Goal: Task Accomplishment & Management: Manage account settings

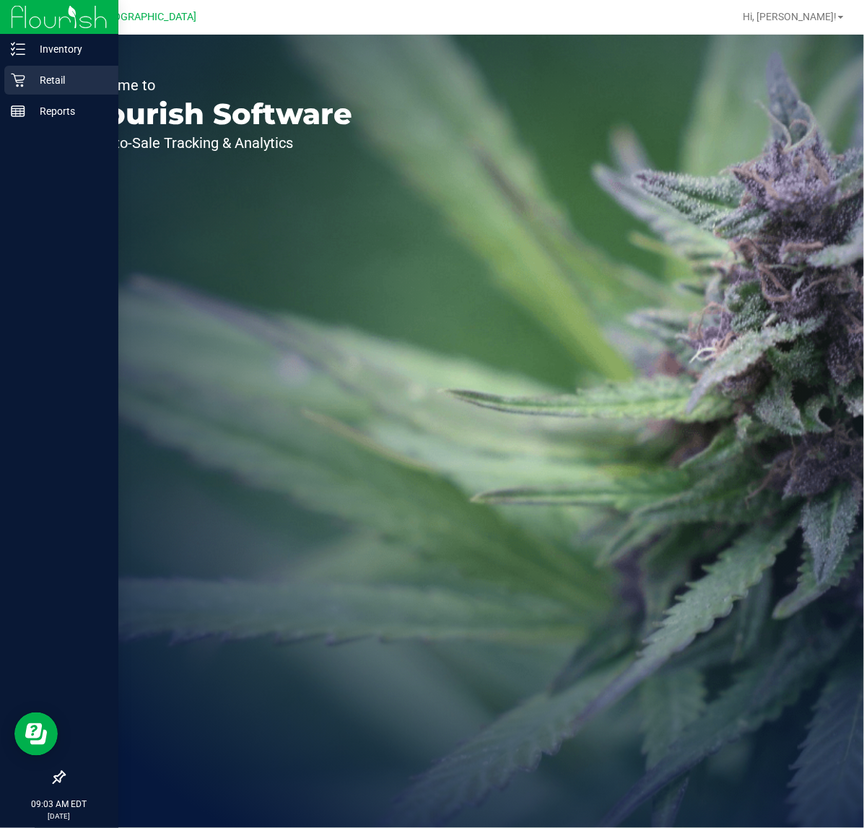
click at [17, 71] on div "Retail" at bounding box center [61, 80] width 114 height 29
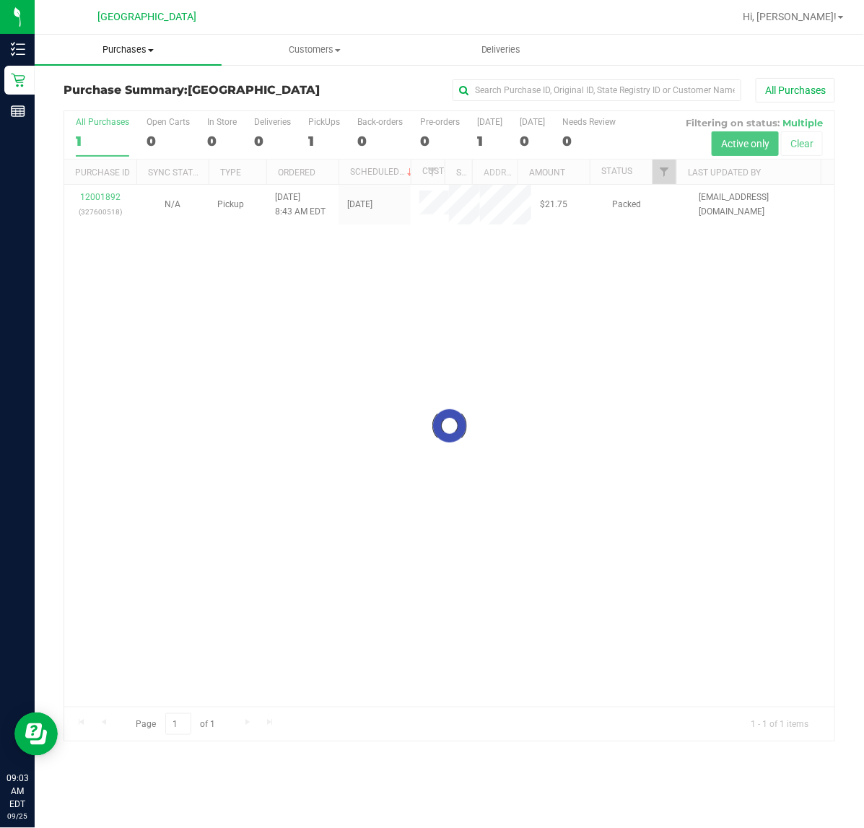
click at [130, 55] on span "Purchases" at bounding box center [128, 49] width 187 height 13
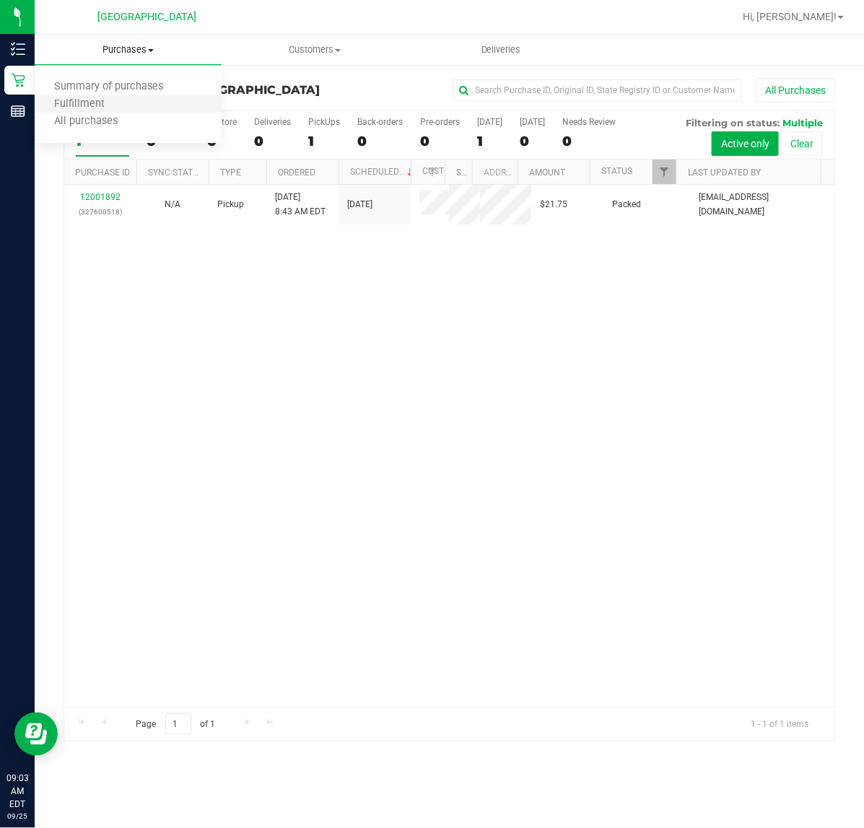
click at [138, 98] on li "Fulfillment" at bounding box center [128, 104] width 187 height 17
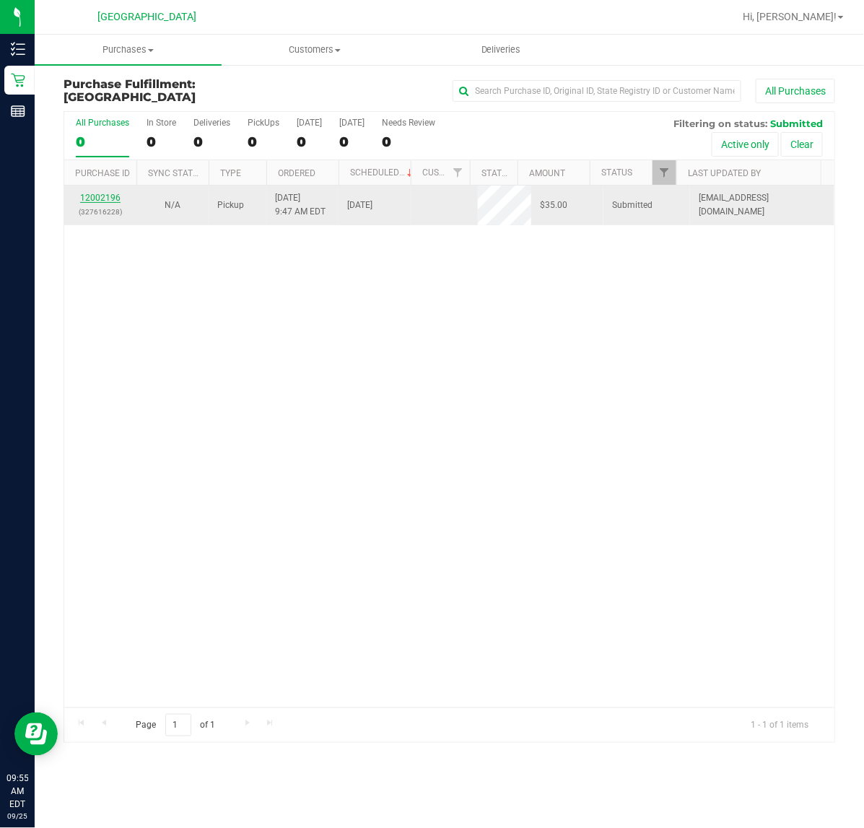
click at [88, 203] on link "12002196" at bounding box center [100, 198] width 40 height 10
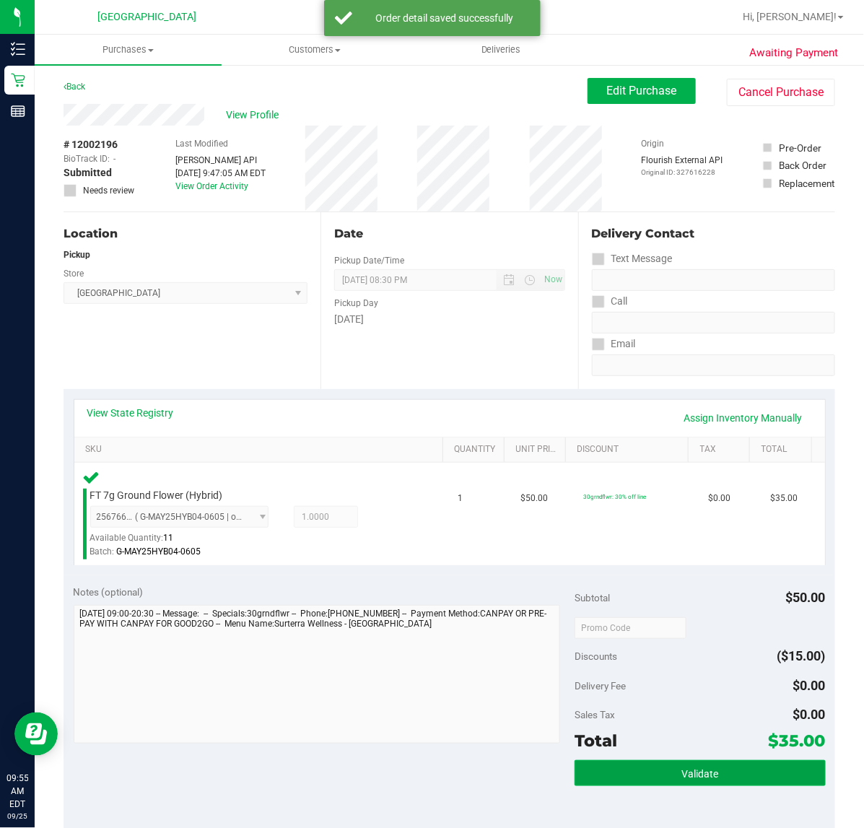
click at [733, 767] on button "Validate" at bounding box center [700, 773] width 251 height 26
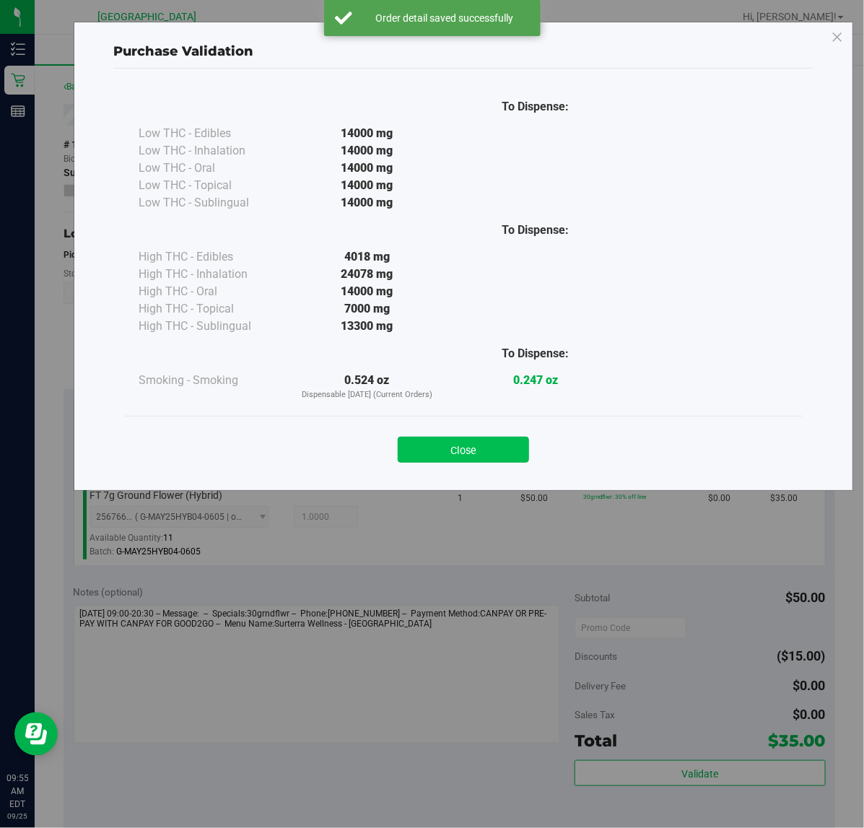
click at [477, 449] on button "Close" at bounding box center [463, 450] width 131 height 26
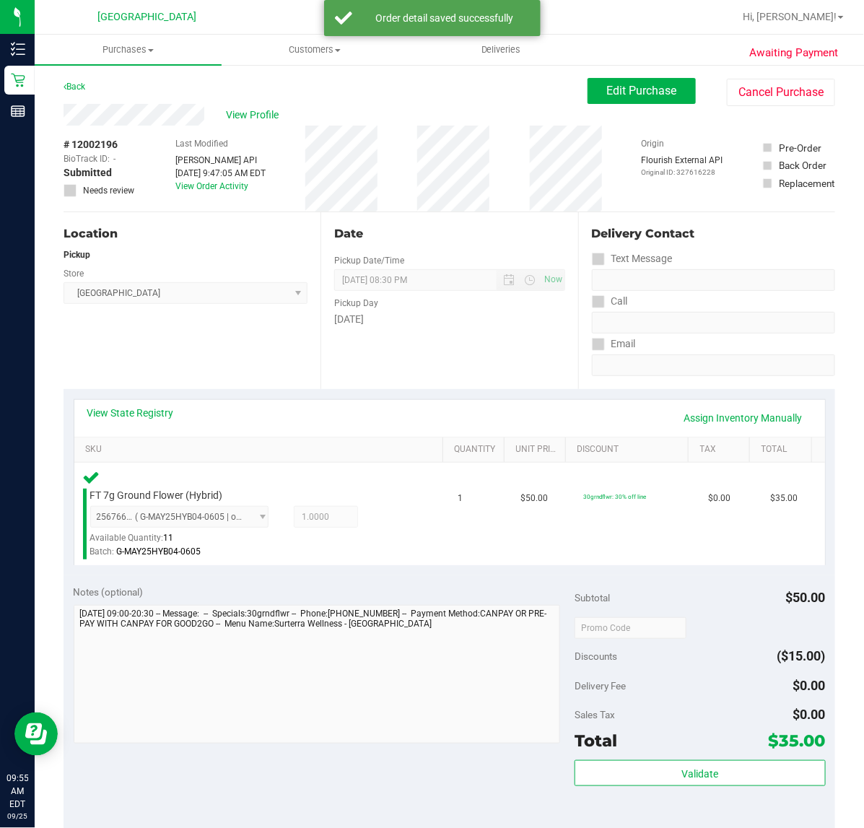
scroll to position [380, 0]
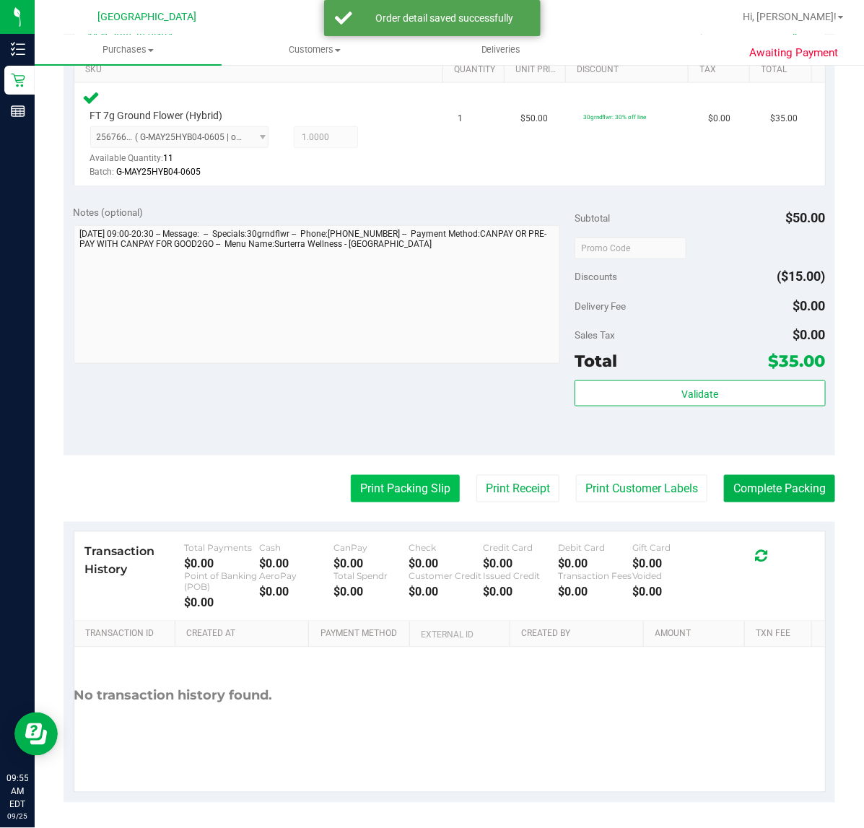
click at [384, 495] on button "Print Packing Slip" at bounding box center [405, 488] width 109 height 27
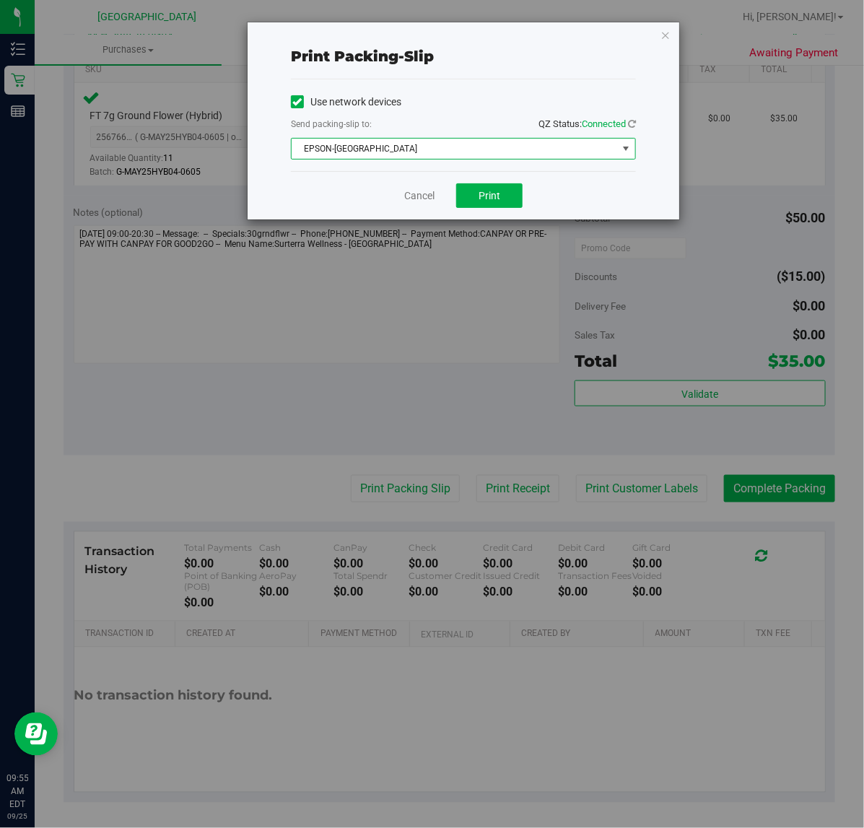
click at [421, 150] on span "EPSON-CYPRUS" at bounding box center [455, 149] width 326 height 20
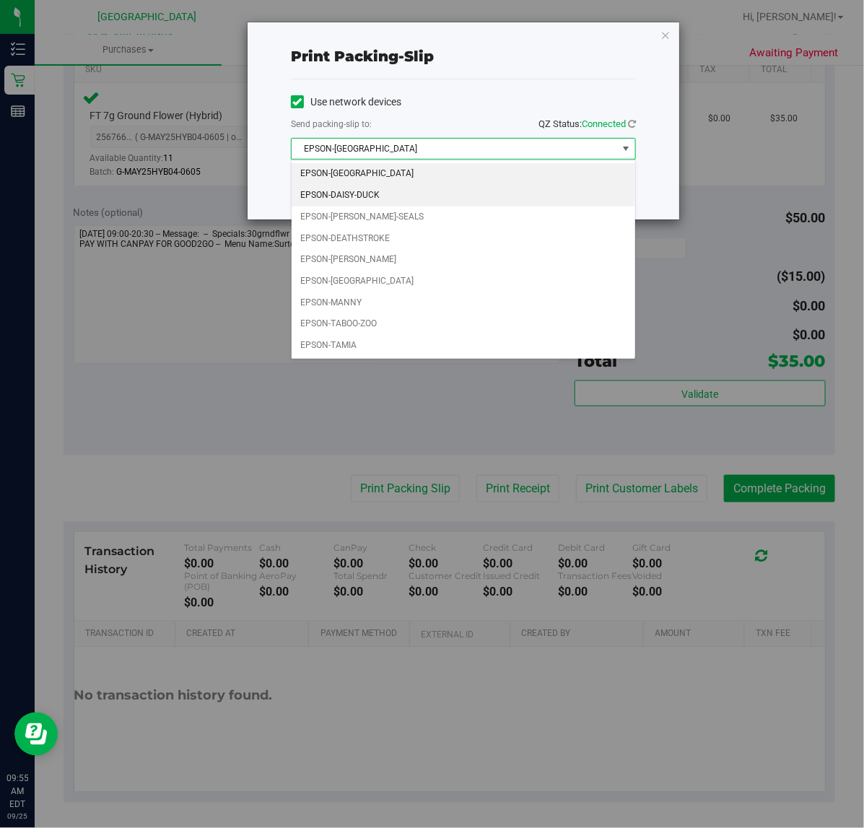
click at [381, 199] on li "EPSON-DAISY-DUCK" at bounding box center [464, 196] width 344 height 22
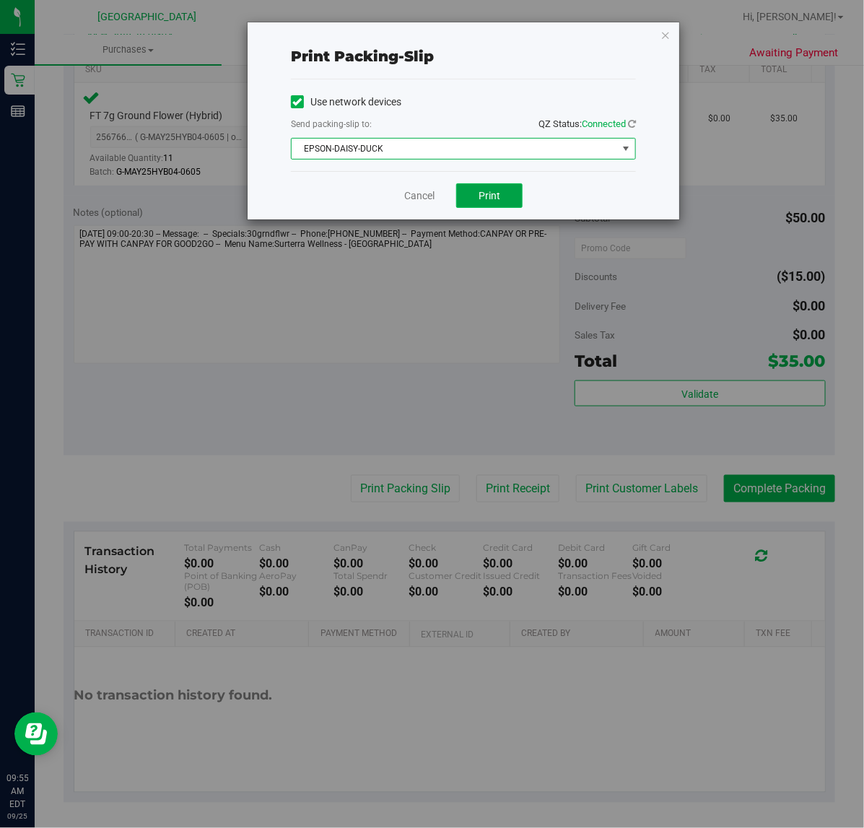
click at [469, 203] on button "Print" at bounding box center [489, 195] width 66 height 25
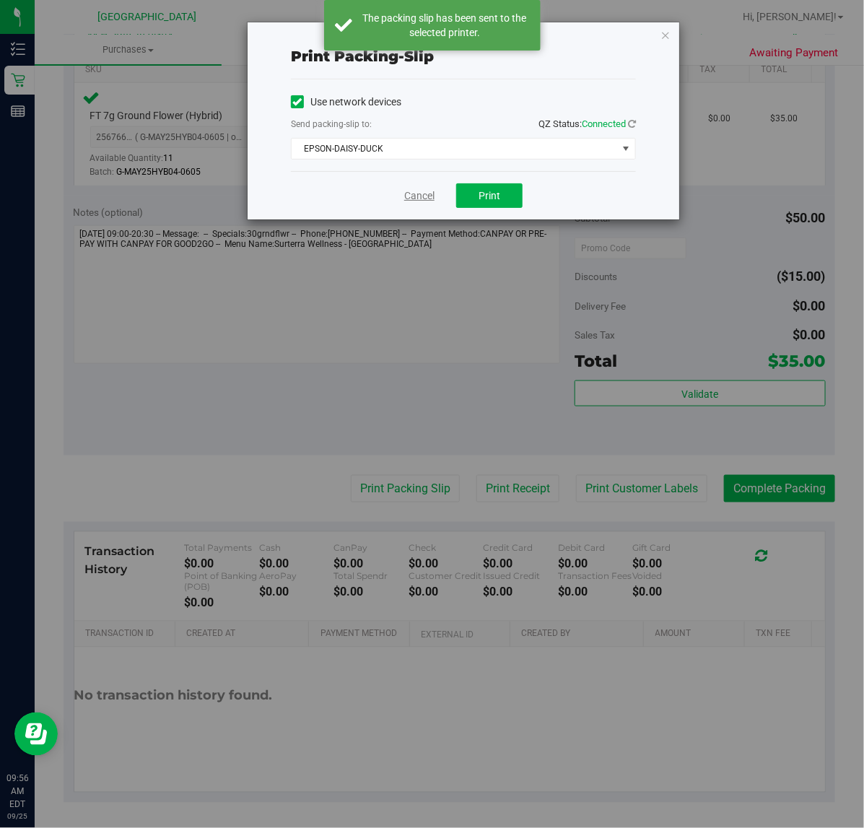
click at [428, 201] on link "Cancel" at bounding box center [419, 195] width 30 height 15
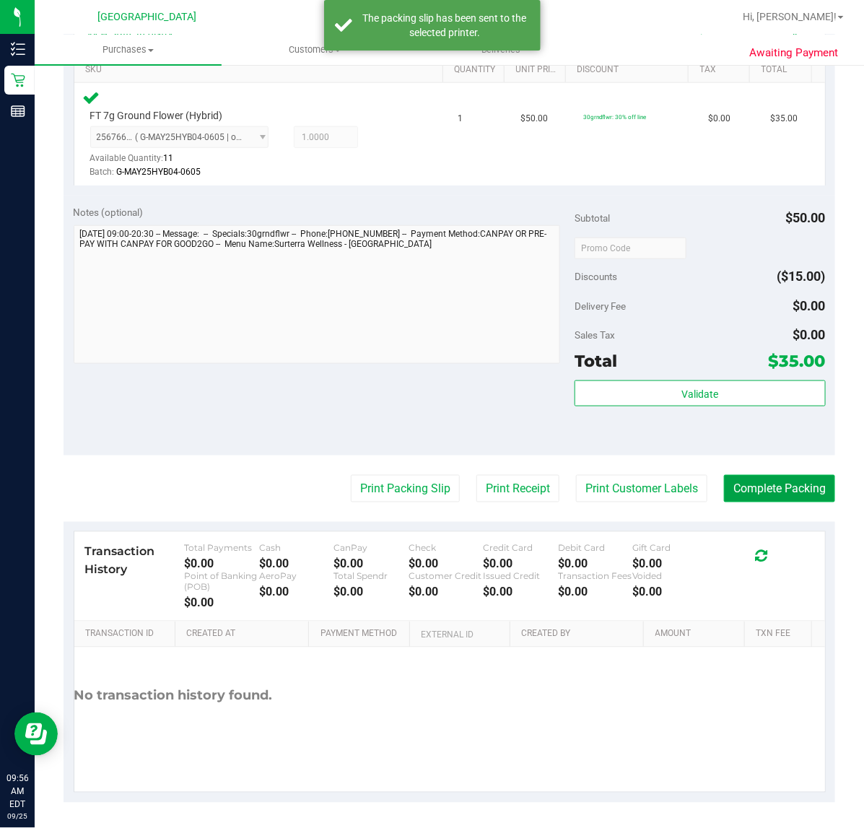
click at [785, 485] on button "Complete Packing" at bounding box center [779, 488] width 111 height 27
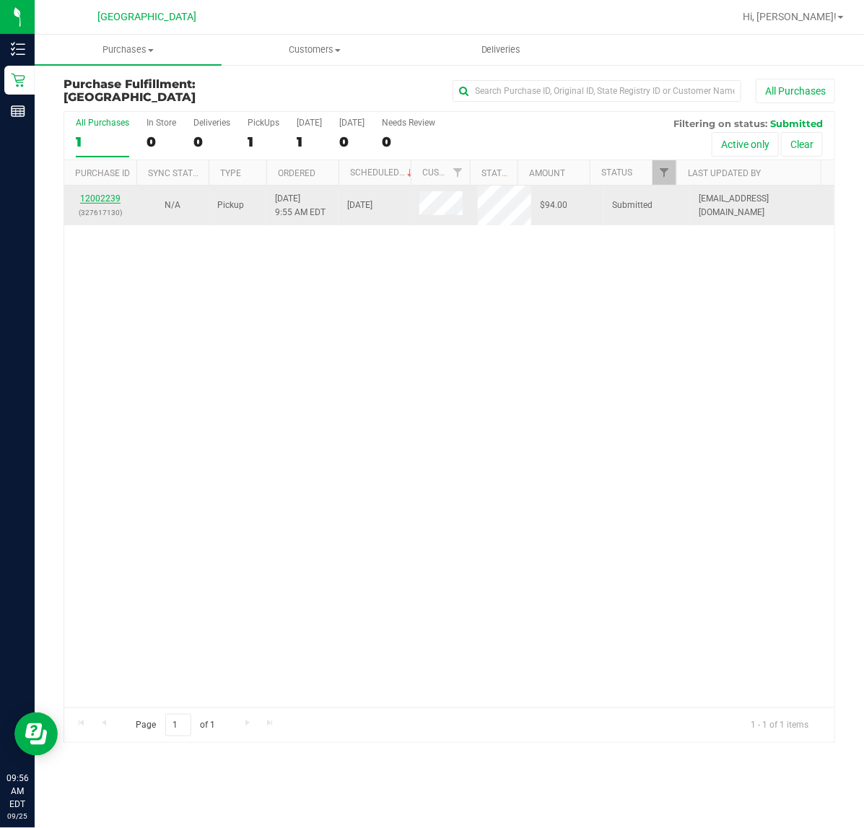
click at [92, 199] on link "12002239" at bounding box center [100, 199] width 40 height 10
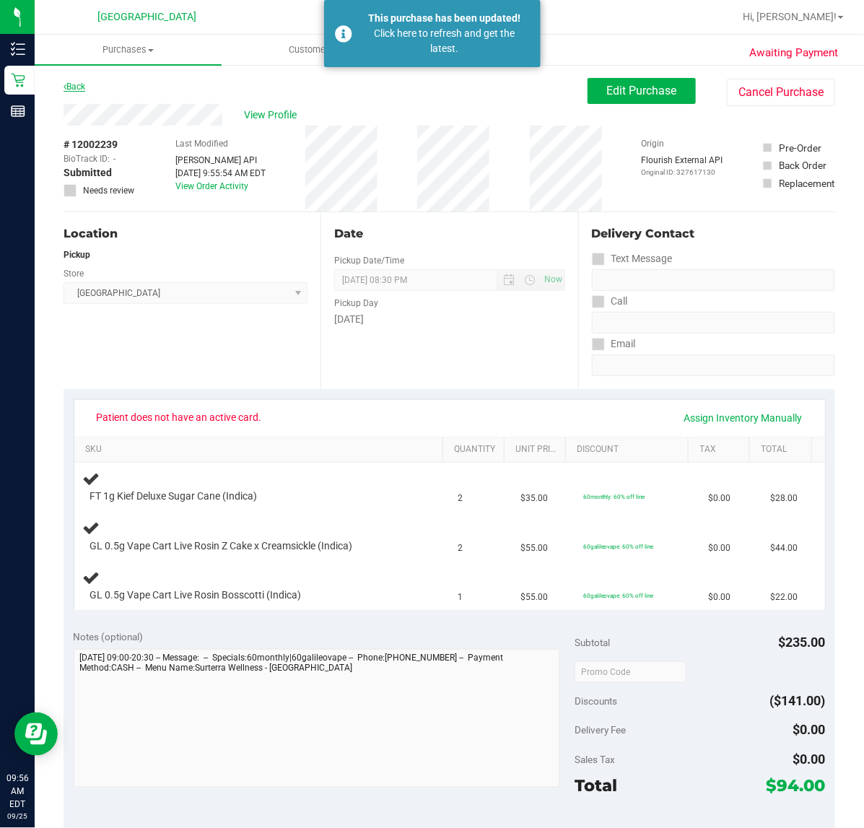
click at [74, 83] on link "Back" at bounding box center [75, 87] width 22 height 10
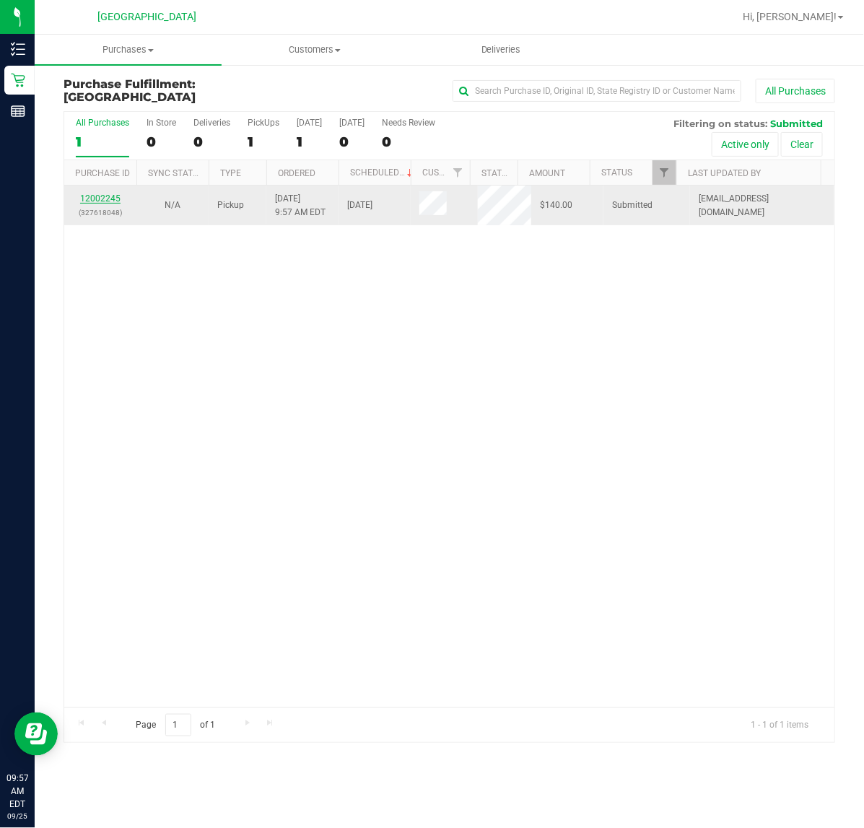
click at [94, 196] on link "12002245" at bounding box center [100, 199] width 40 height 10
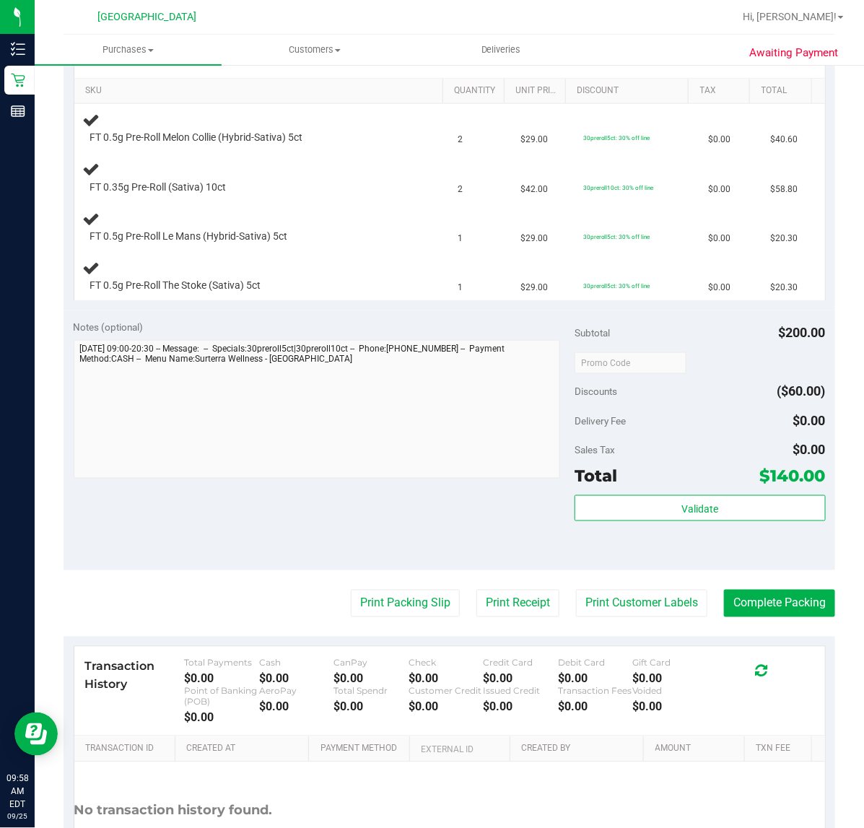
scroll to position [361, 0]
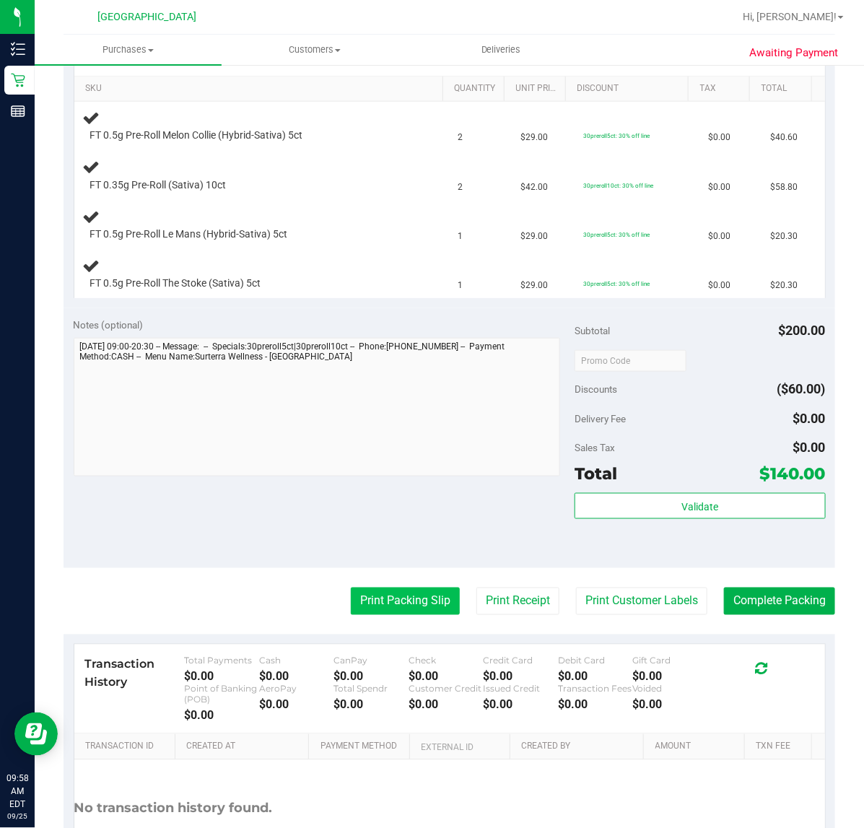
click at [384, 610] on button "Print Packing Slip" at bounding box center [405, 601] width 109 height 27
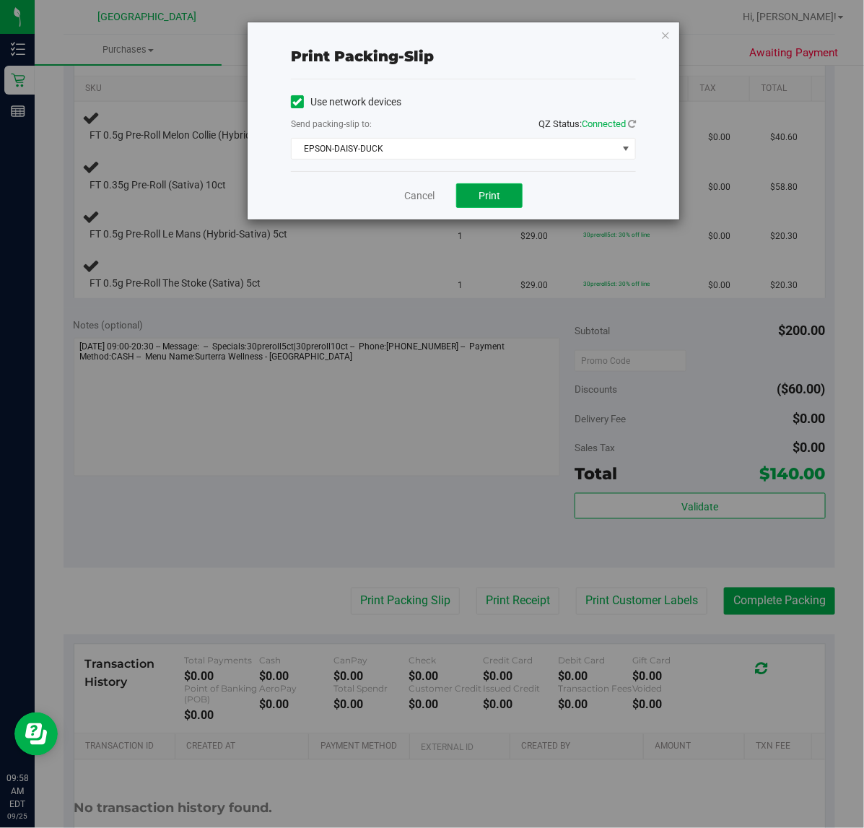
click at [503, 186] on button "Print" at bounding box center [489, 195] width 66 height 25
click at [422, 190] on link "Cancel" at bounding box center [419, 195] width 30 height 15
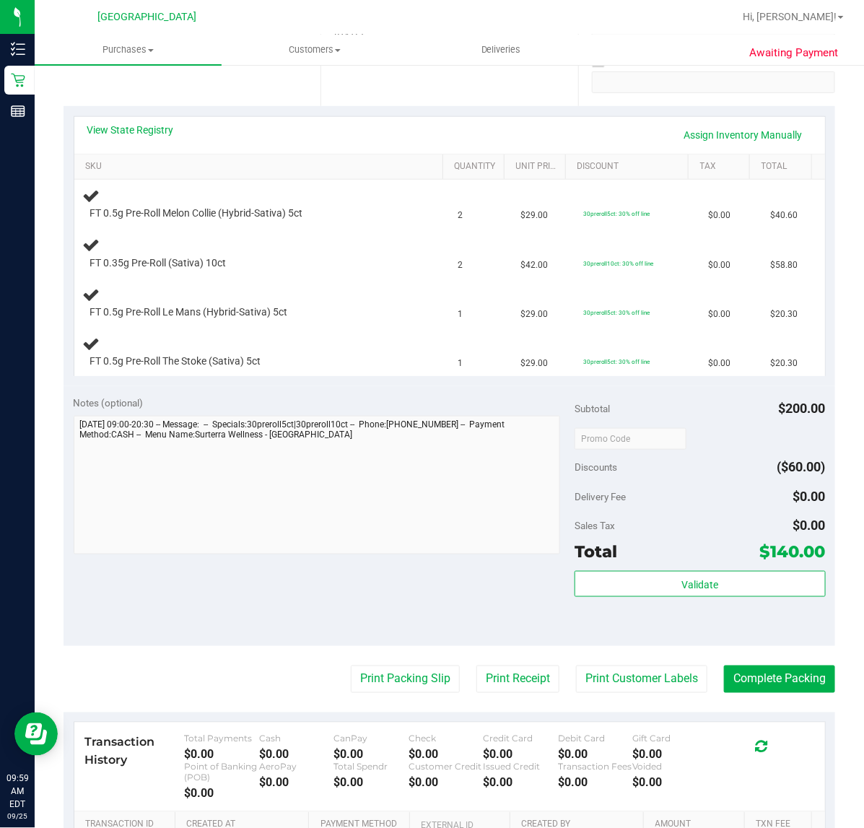
scroll to position [181, 0]
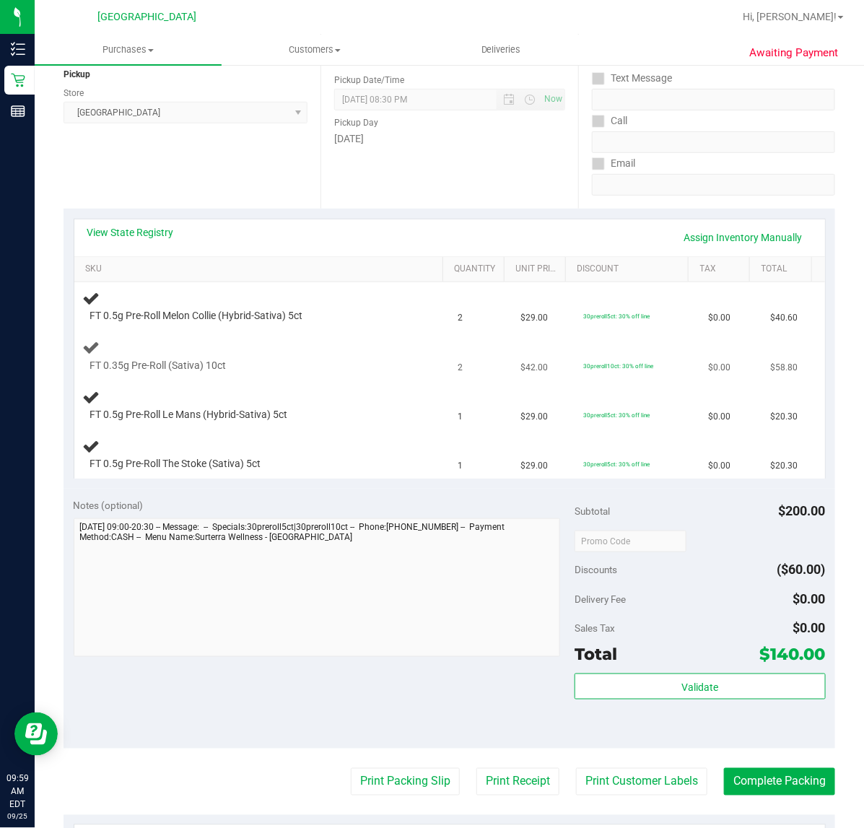
click at [348, 336] on td "FT 0.35g Pre-Roll (Sativa) 10ct" at bounding box center [261, 356] width 375 height 49
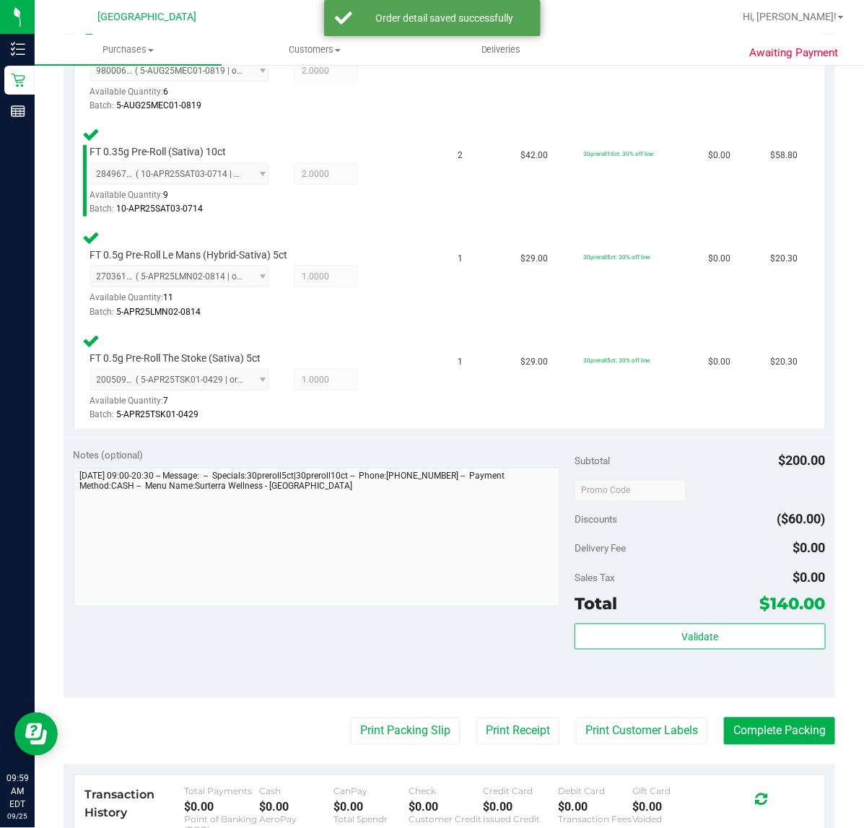
scroll to position [451, 0]
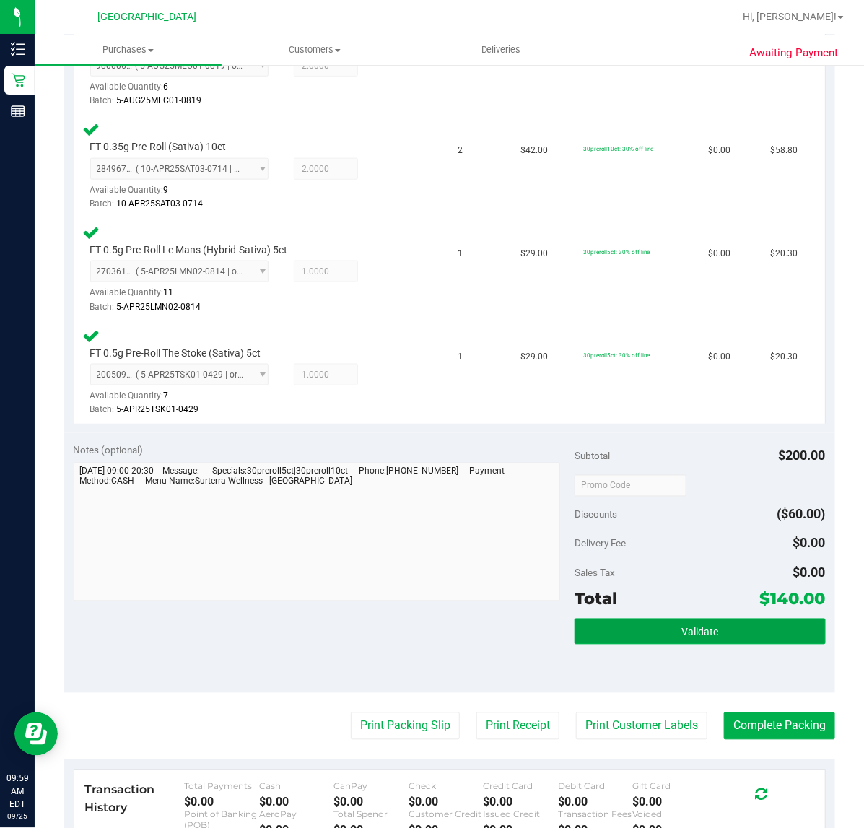
click at [620, 636] on button "Validate" at bounding box center [700, 632] width 251 height 26
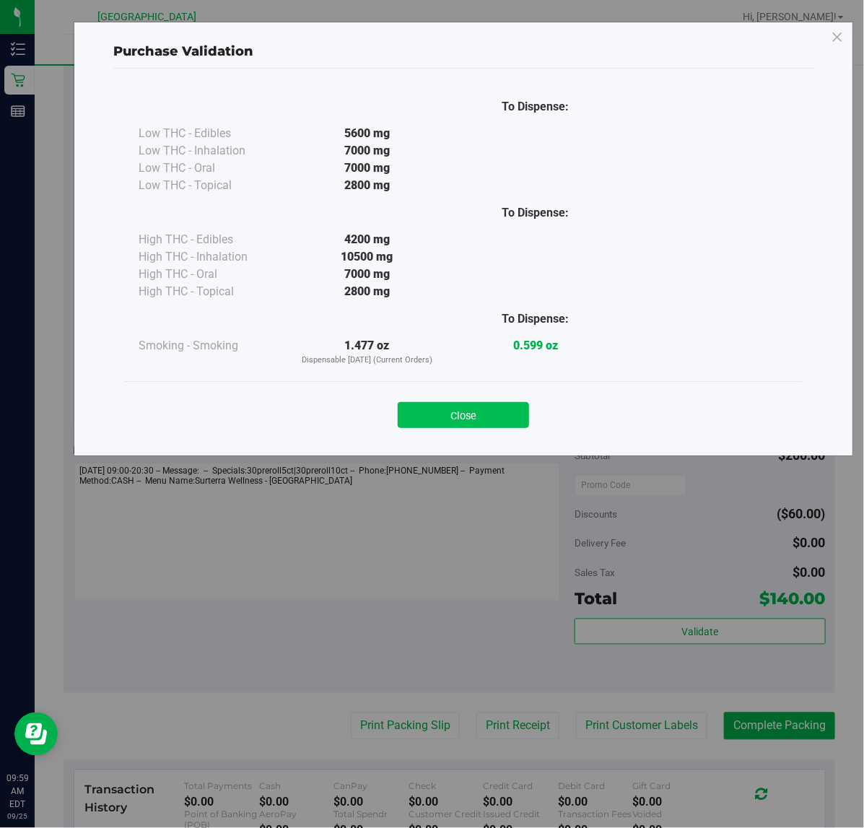
click at [515, 419] on button "Close" at bounding box center [463, 415] width 131 height 26
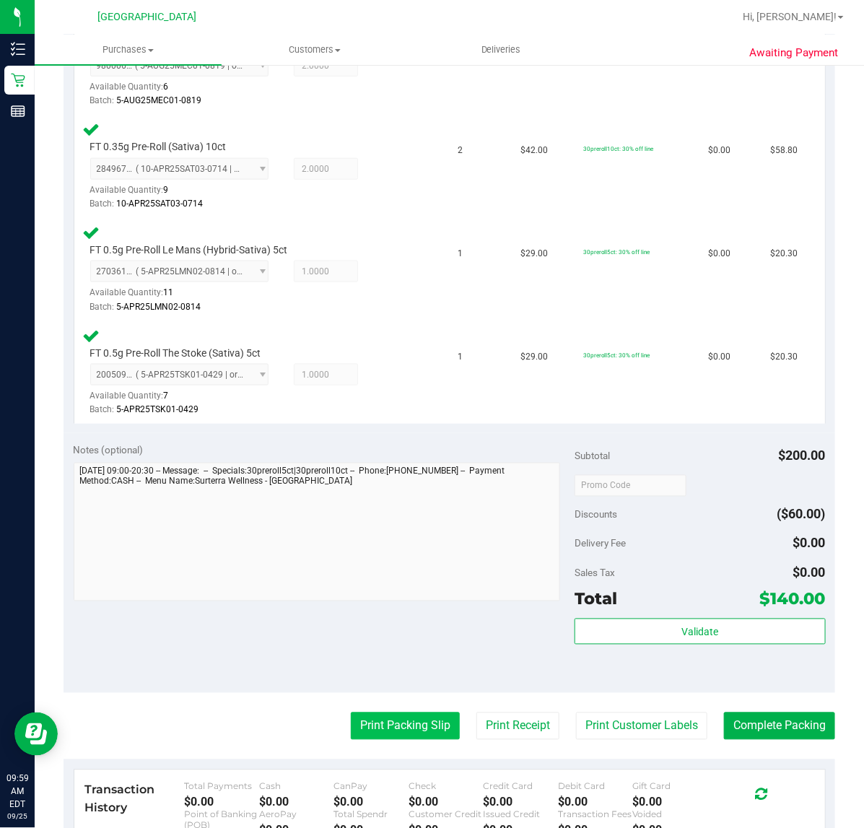
click at [407, 718] on button "Print Packing Slip" at bounding box center [405, 726] width 109 height 27
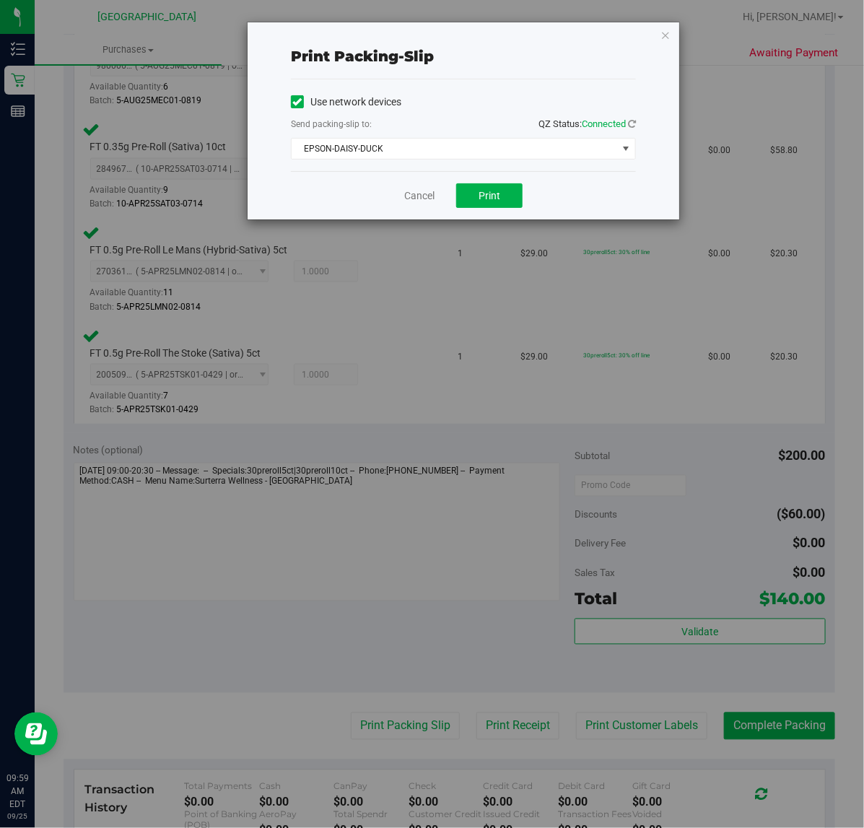
click at [663, 42] on icon "button" at bounding box center [666, 34] width 10 height 17
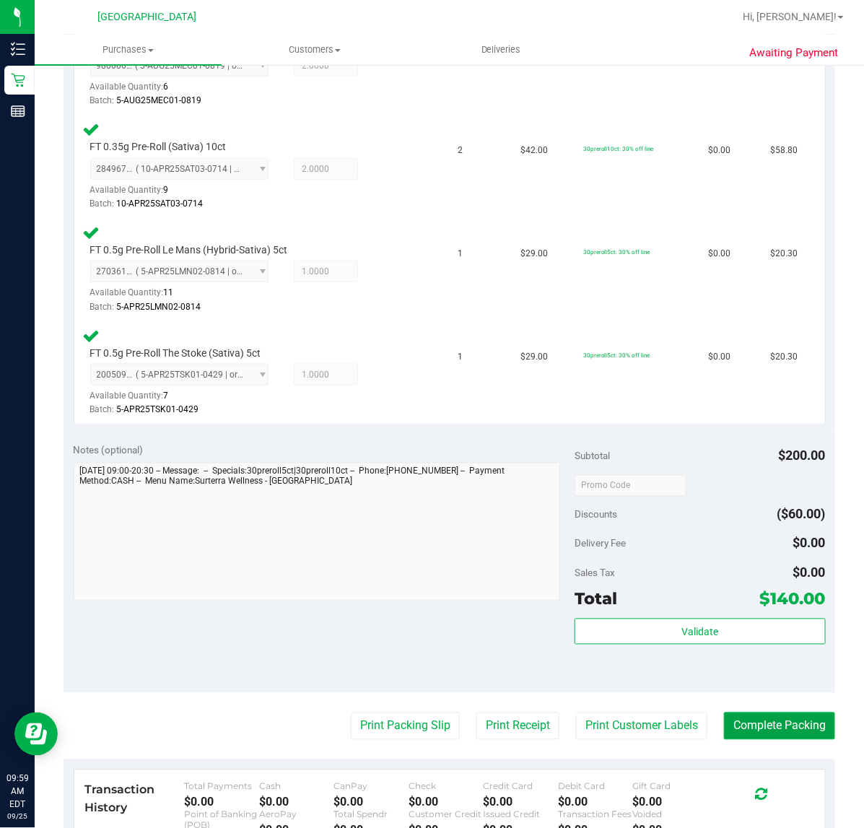
click at [742, 726] on button "Complete Packing" at bounding box center [779, 726] width 111 height 27
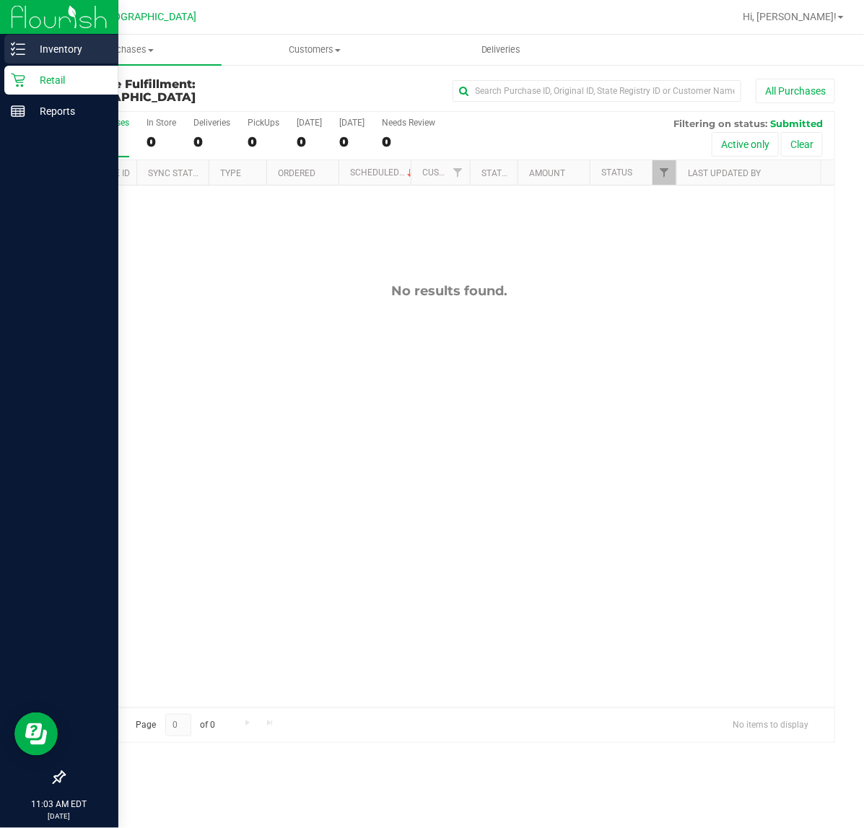
click at [12, 56] on div "Inventory" at bounding box center [61, 49] width 114 height 29
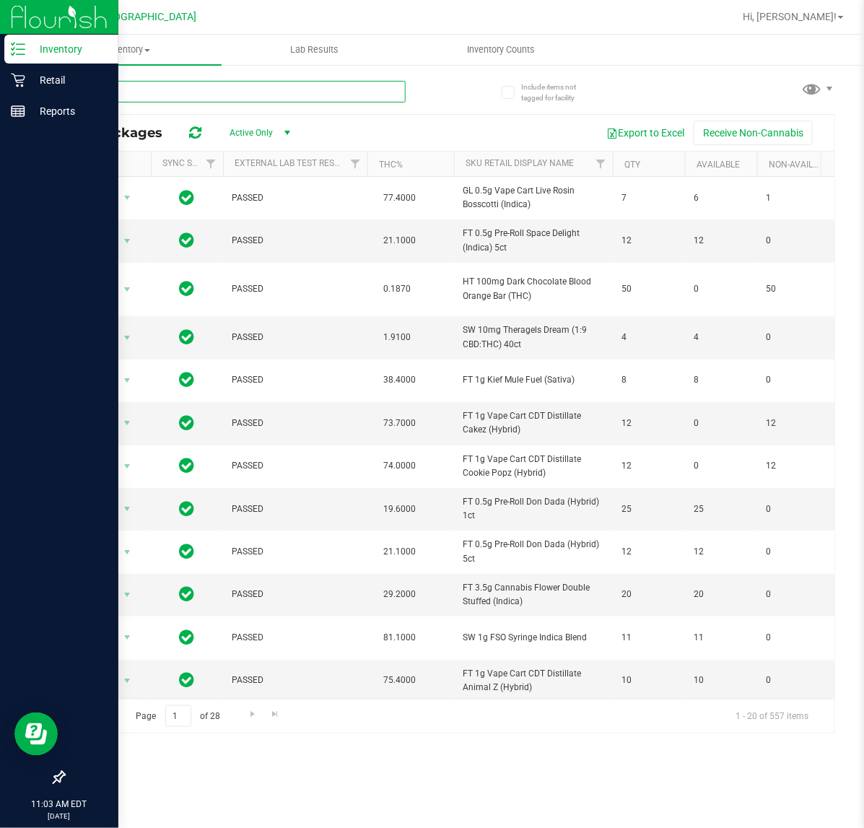
click at [113, 88] on input "text" at bounding box center [235, 92] width 342 height 22
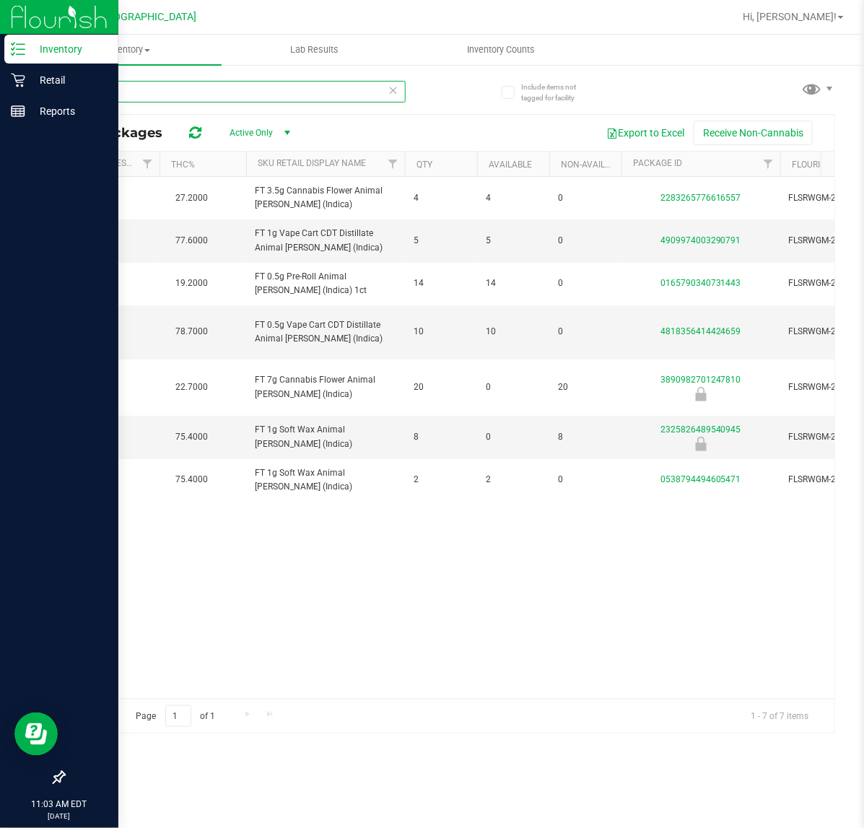
scroll to position [0, 178]
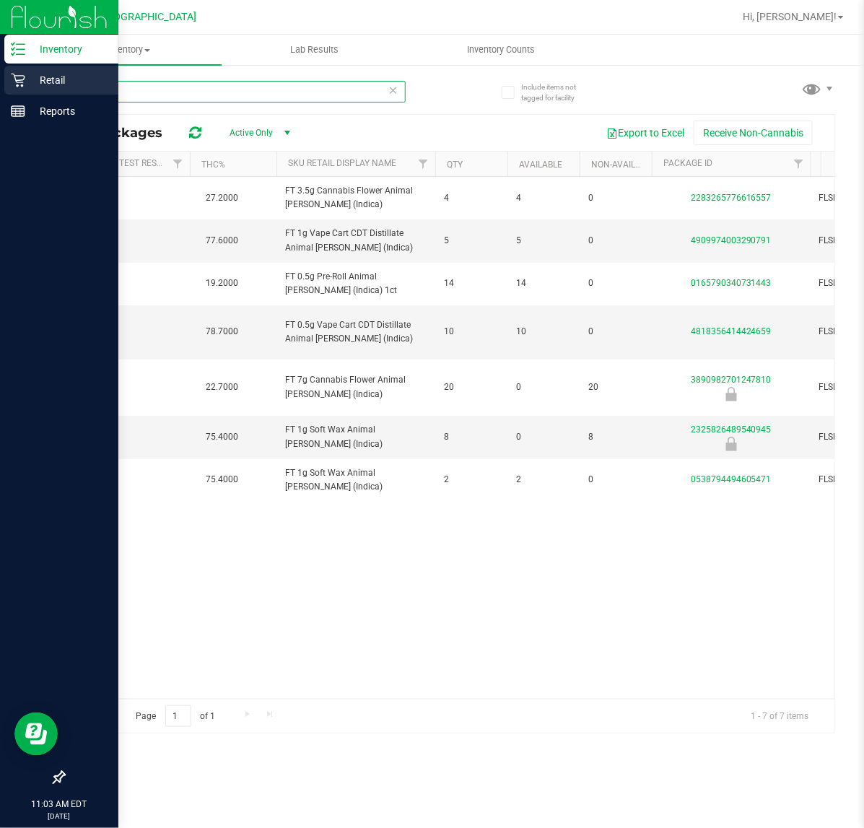
type input "aml"
click at [38, 82] on p "Retail" at bounding box center [68, 79] width 87 height 17
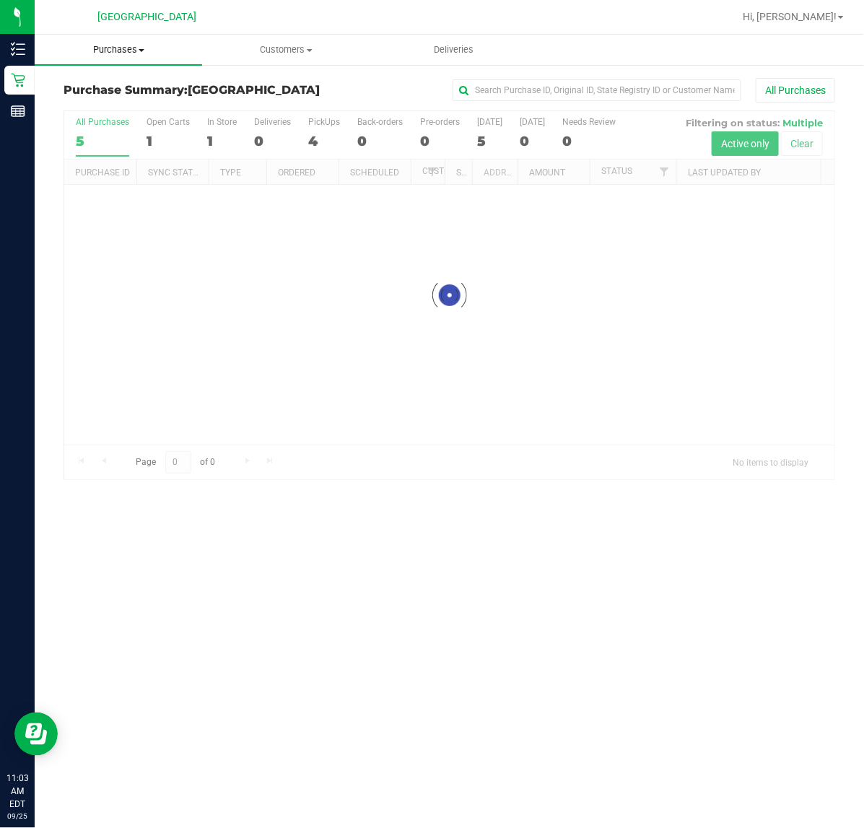
click at [129, 53] on span "Purchases" at bounding box center [119, 49] width 168 height 13
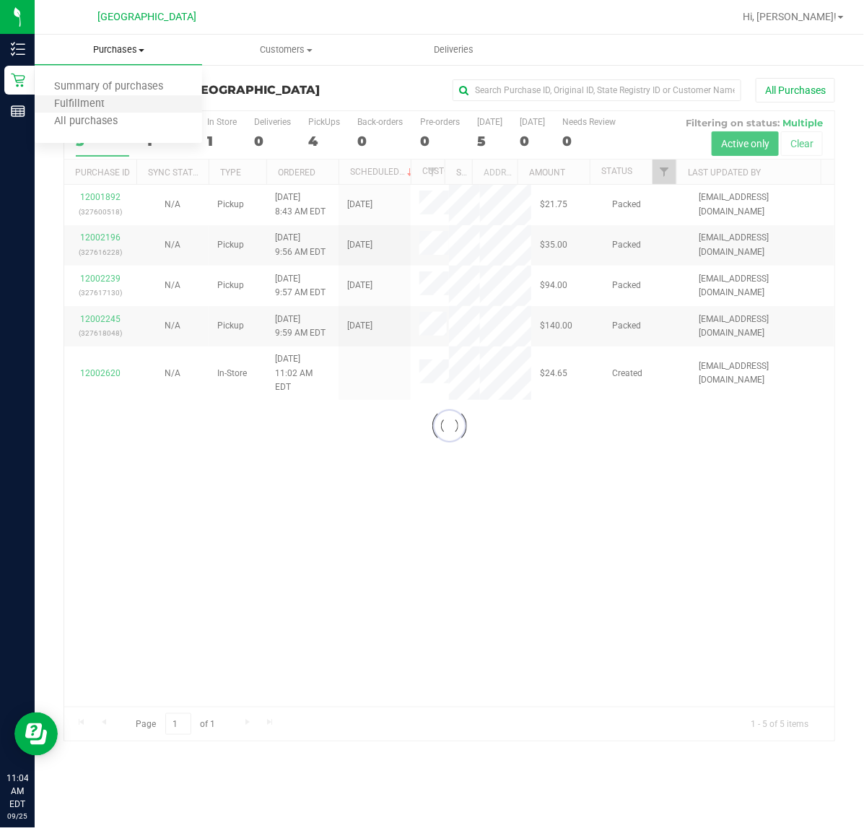
click at [145, 103] on li "Fulfillment" at bounding box center [119, 104] width 168 height 17
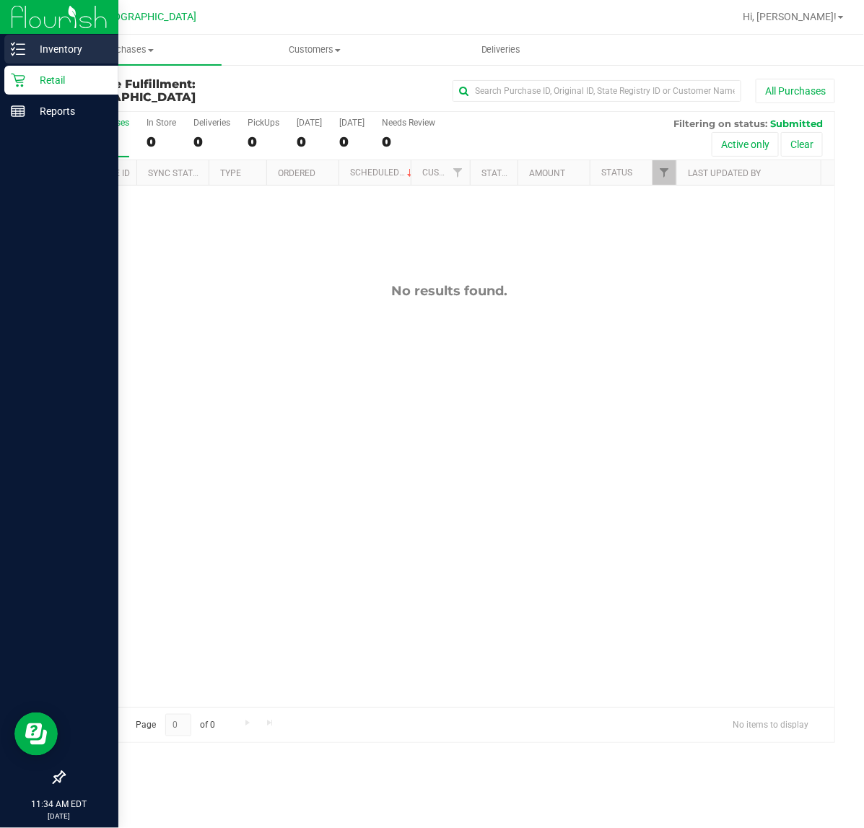
click at [27, 47] on p "Inventory" at bounding box center [68, 48] width 87 height 17
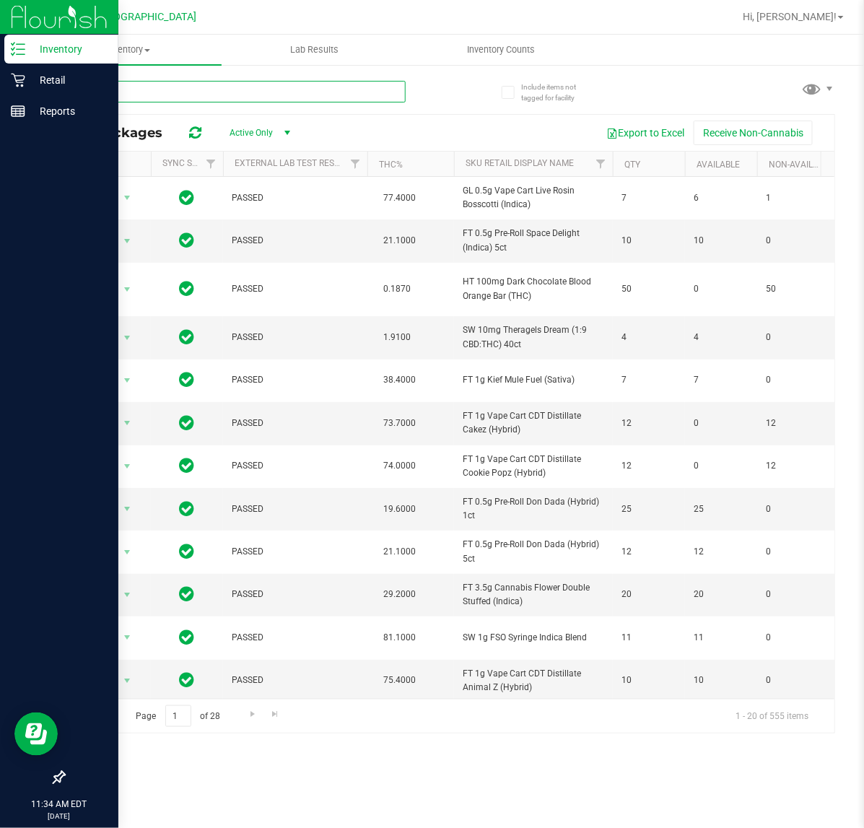
click at [193, 94] on input "text" at bounding box center [235, 92] width 342 height 22
type input "f"
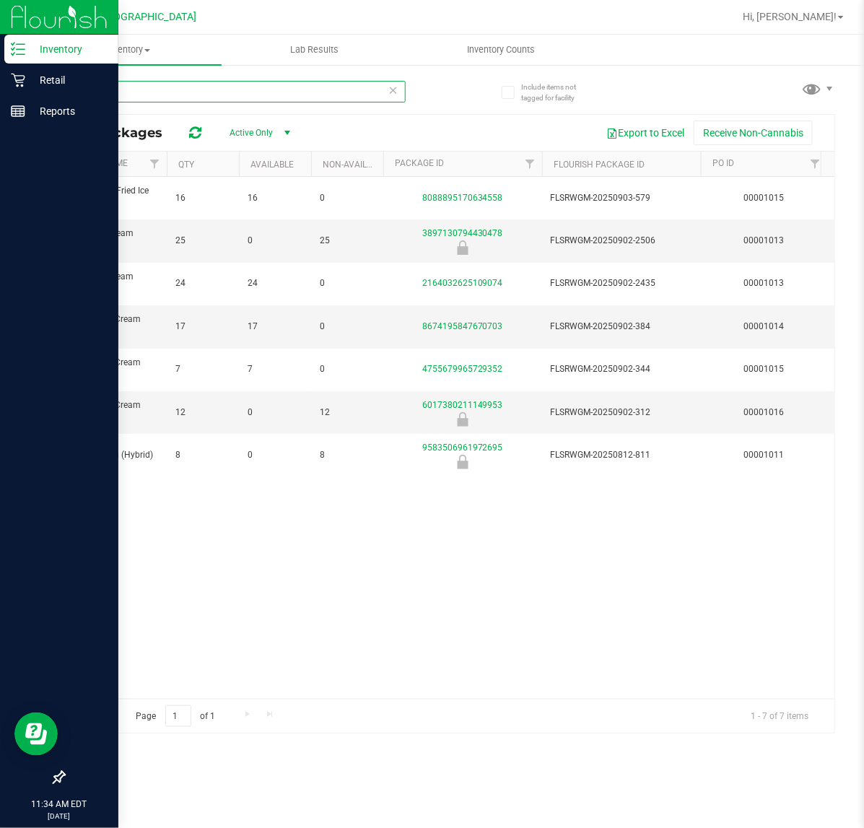
scroll to position [0, 323]
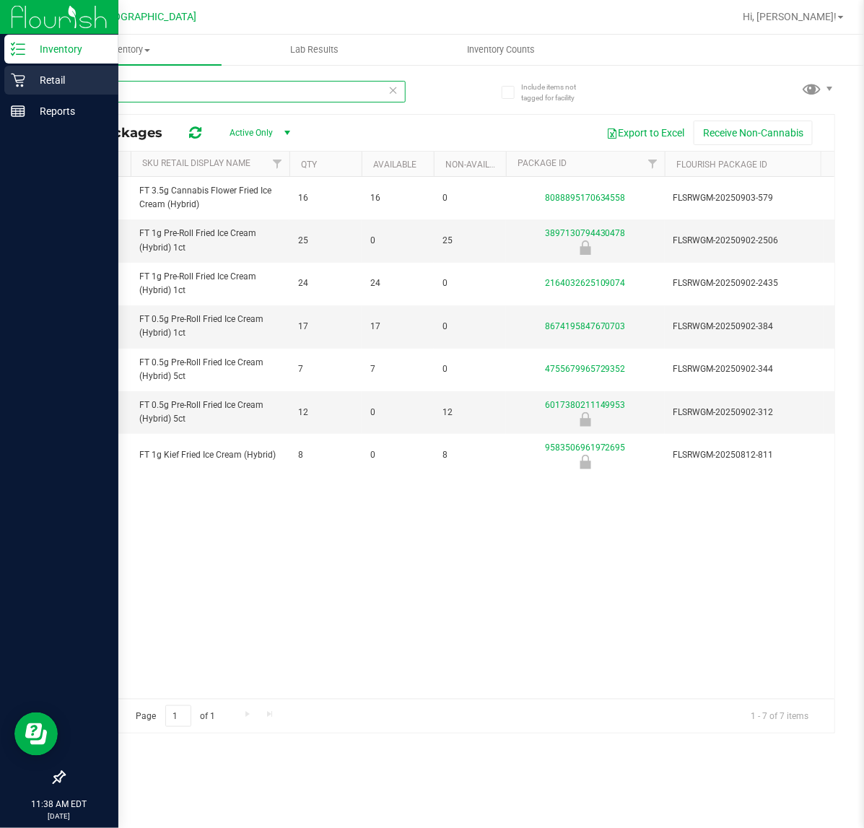
type input "fic"
click at [23, 83] on icon at bounding box center [18, 80] width 14 height 14
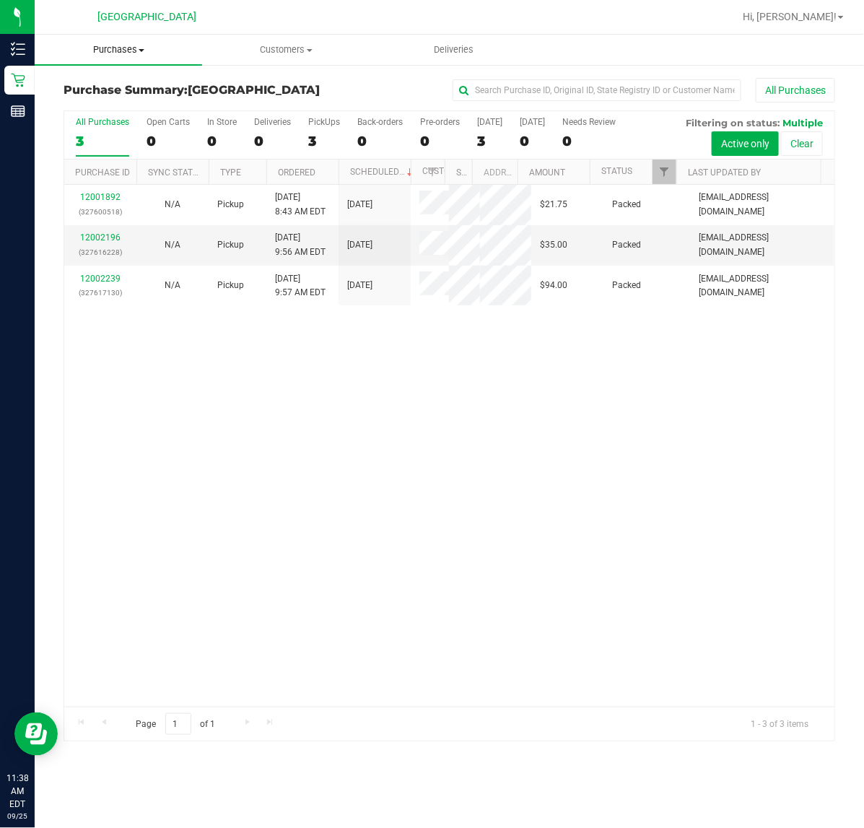
click at [123, 45] on span "Purchases" at bounding box center [119, 49] width 168 height 13
click at [139, 97] on li "Fulfillment" at bounding box center [119, 104] width 168 height 17
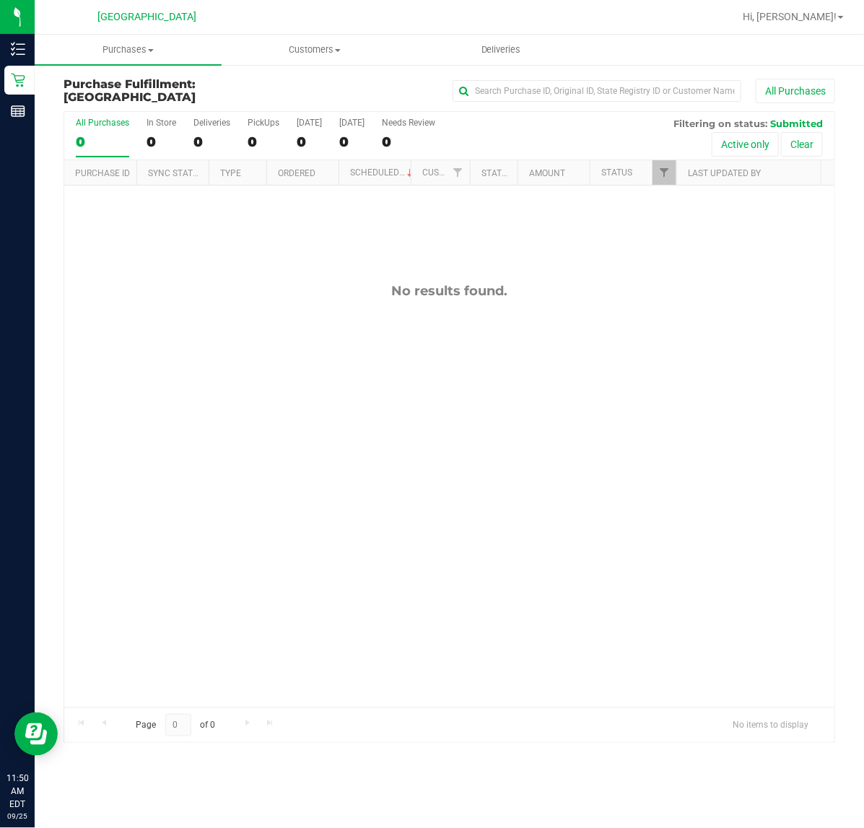
click at [339, 549] on div "No results found." at bounding box center [449, 496] width 770 height 620
click at [799, 16] on span "Hi, [PERSON_NAME]!" at bounding box center [790, 17] width 94 height 12
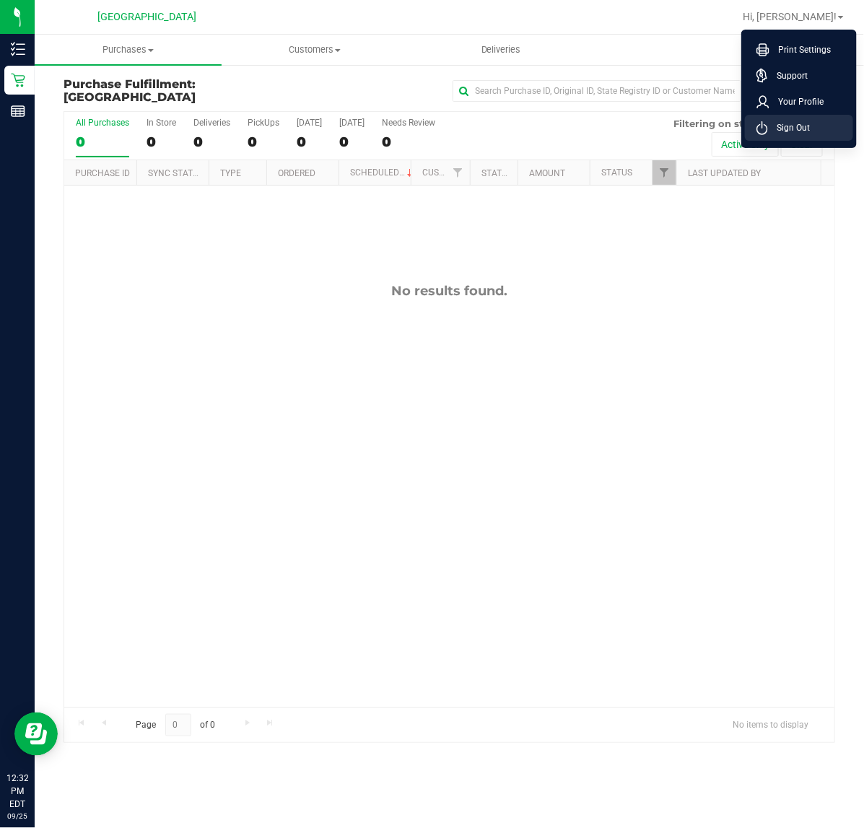
click at [840, 131] on li "Sign Out" at bounding box center [799, 128] width 108 height 26
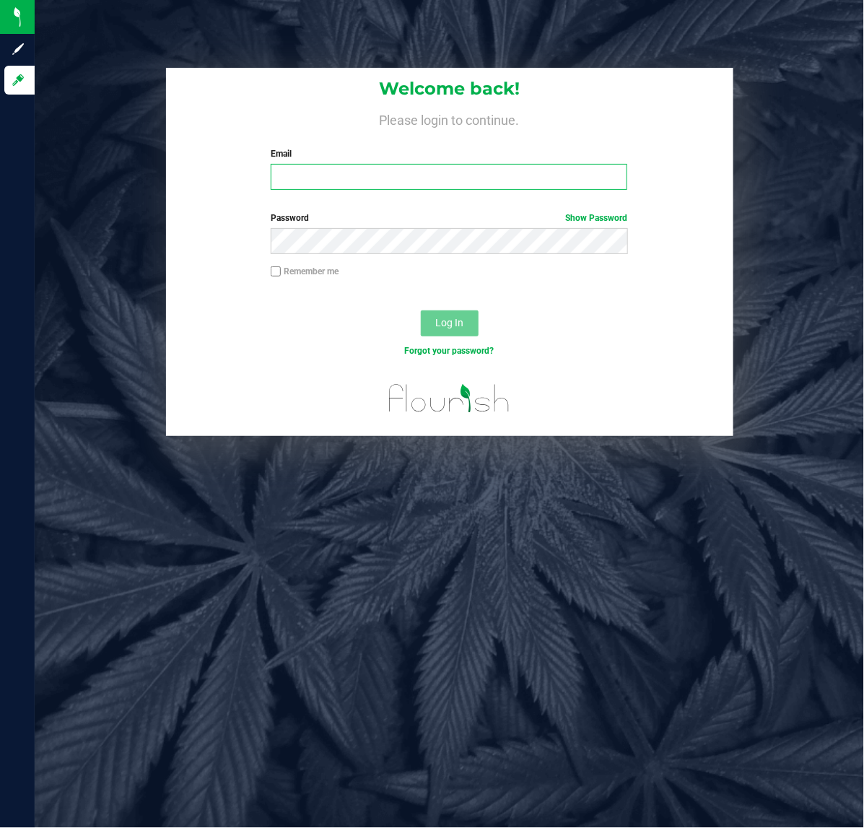
click at [323, 181] on input "Email" at bounding box center [449, 177] width 357 height 26
type input "[EMAIL_ADDRESS][DOMAIN_NAME]"
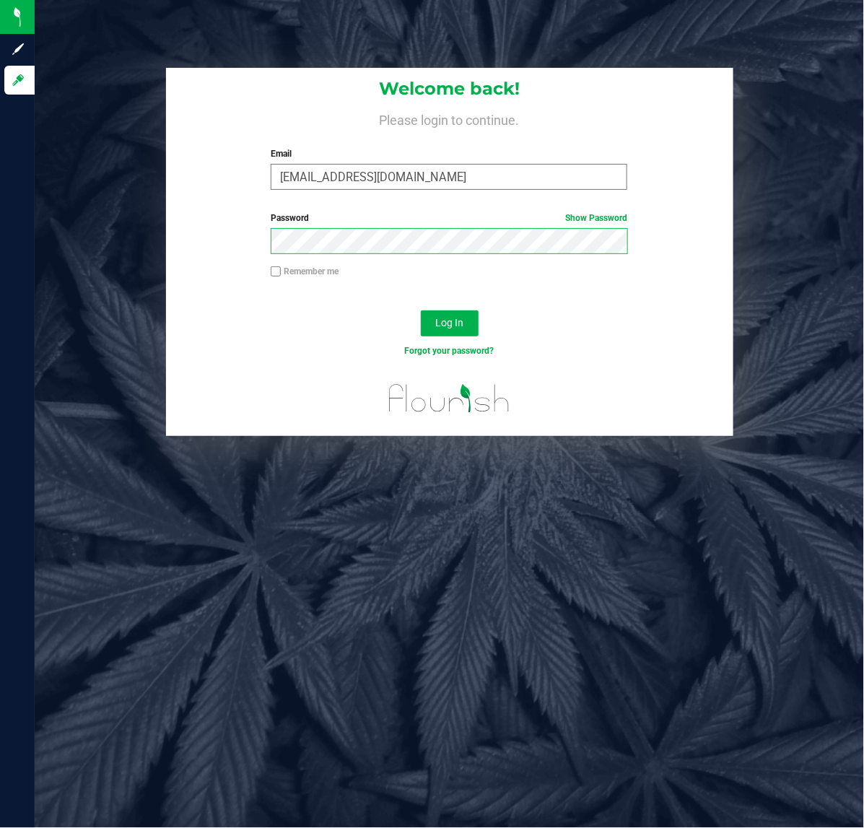
click at [421, 310] on button "Log In" at bounding box center [450, 323] width 58 height 26
